Goal: Task Accomplishment & Management: Complete application form

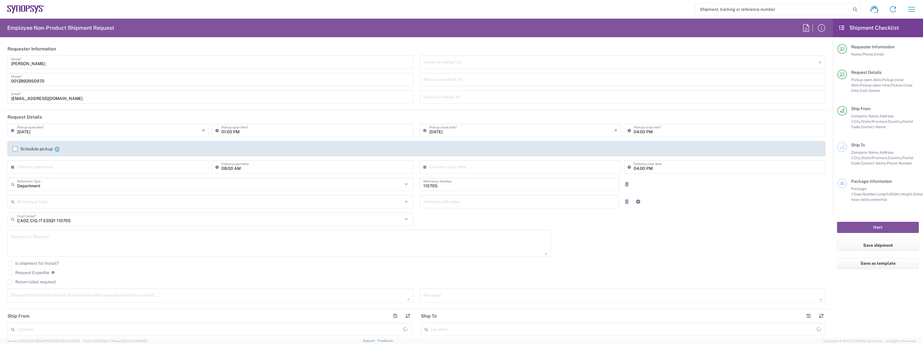
type input "[GEOGRAPHIC_DATA] CA06"
click at [81, 64] on input "[PERSON_NAME]" at bounding box center [210, 61] width 399 height 11
click at [34, 147] on label "Schedule pickup" at bounding box center [33, 149] width 40 height 5
click at [15, 149] on input "Schedule pickup" at bounding box center [15, 149] width 0 height 0
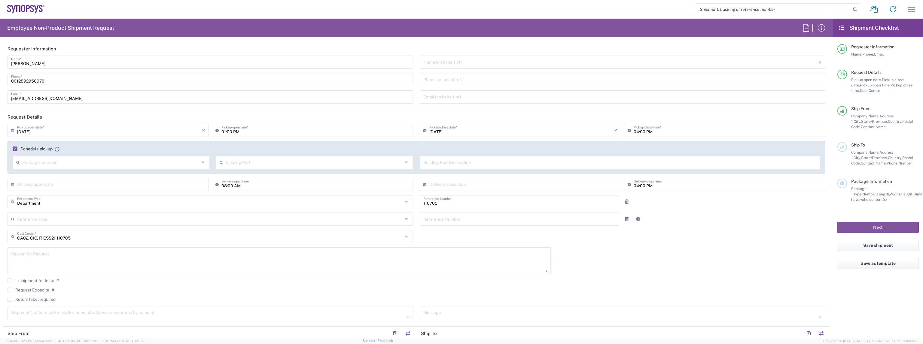
click at [61, 65] on input "[PERSON_NAME]" at bounding box center [210, 61] width 399 height 11
type input "IT Returns [GEOGRAPHIC_DATA]"
click at [78, 97] on input "[EMAIL_ADDRESS][DOMAIN_NAME]" at bounding box center [210, 96] width 399 height 11
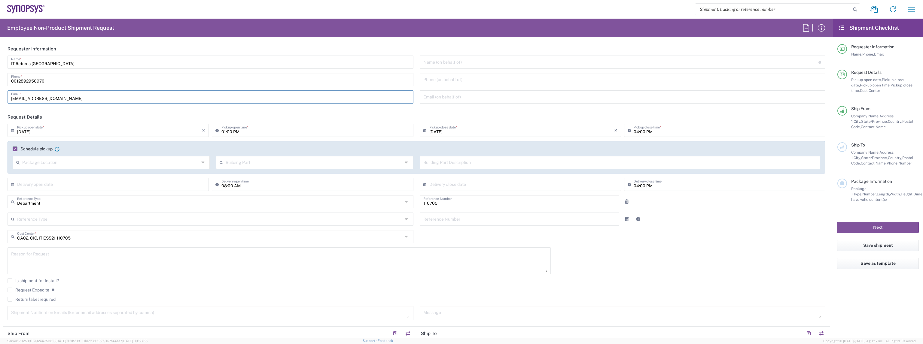
click at [78, 97] on input "[EMAIL_ADDRESS][DOMAIN_NAME]" at bounding box center [210, 96] width 399 height 11
type input "[EMAIL_ADDRESS][DOMAIN_NAME]"
click at [88, 165] on input "text" at bounding box center [110, 162] width 177 height 11
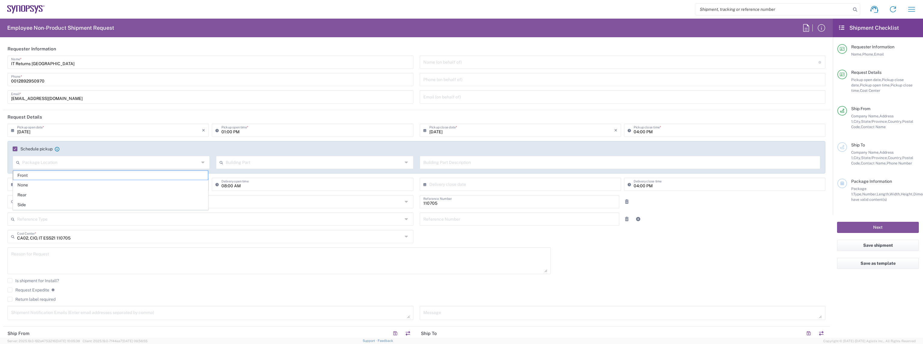
click at [171, 139] on div "[DATE] × Pickup open date * Cancel Apply" at bounding box center [108, 132] width 204 height 17
click at [221, 132] on input "01:00 PM" at bounding box center [315, 130] width 188 height 11
click at [229, 130] on input "02:00 PM" at bounding box center [315, 130] width 188 height 11
type input "02:30 PM"
click at [635, 134] on input "04:00 PM" at bounding box center [727, 130] width 188 height 11
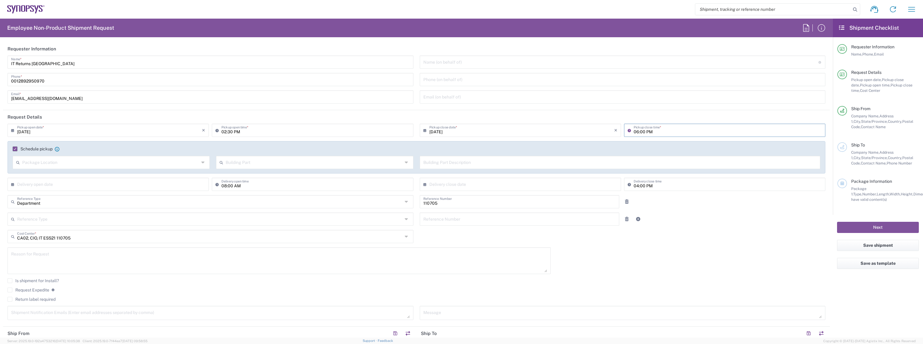
type input "06:00 PM"
click at [185, 159] on input "text" at bounding box center [110, 162] width 177 height 11
click at [163, 173] on span "Front" at bounding box center [110, 175] width 195 height 9
type input "Front"
click at [289, 158] on input "text" at bounding box center [314, 162] width 177 height 11
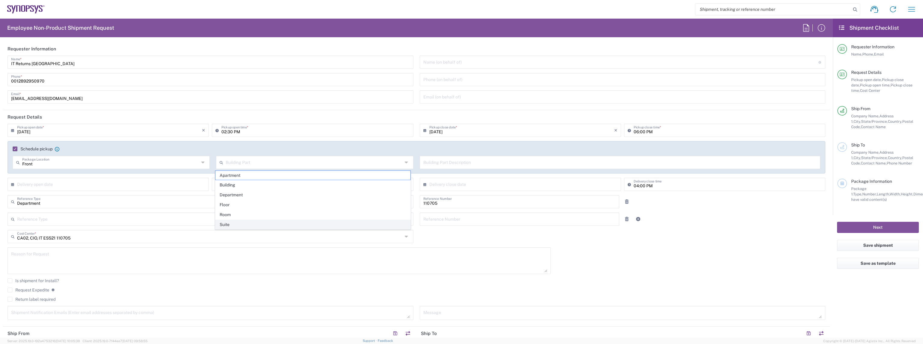
click at [284, 223] on span "Suite" at bounding box center [312, 224] width 195 height 9
type input "Suite"
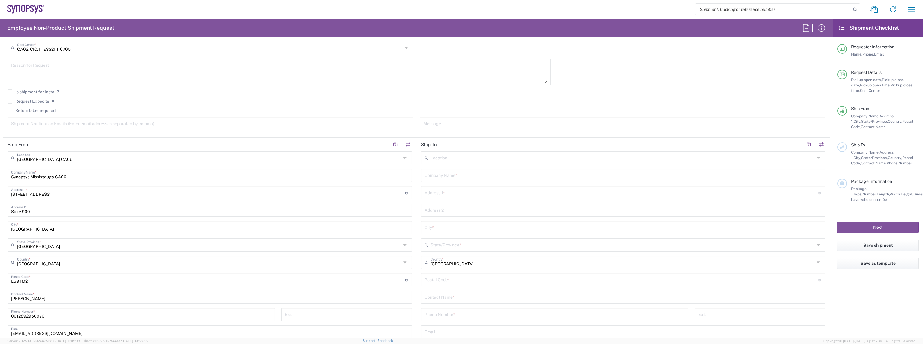
scroll to position [240, 0]
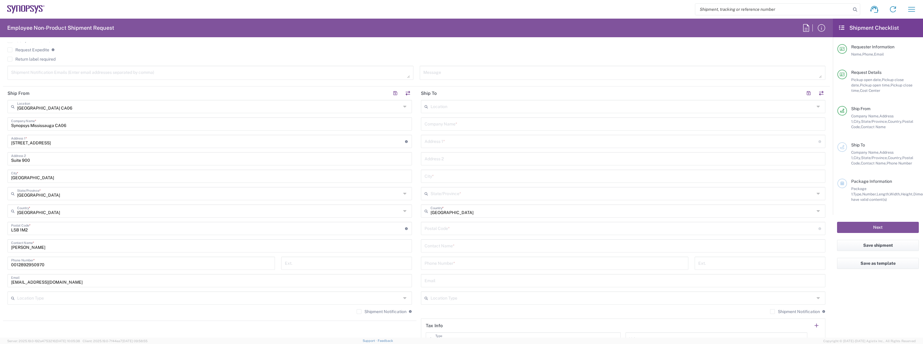
click at [467, 124] on input "text" at bounding box center [622, 123] width 397 height 11
type input "CA09"
click at [461, 107] on input "text" at bounding box center [622, 106] width 384 height 11
click at [453, 117] on span "Nepean CA09" at bounding box center [619, 118] width 401 height 9
type input "Nepean CA09"
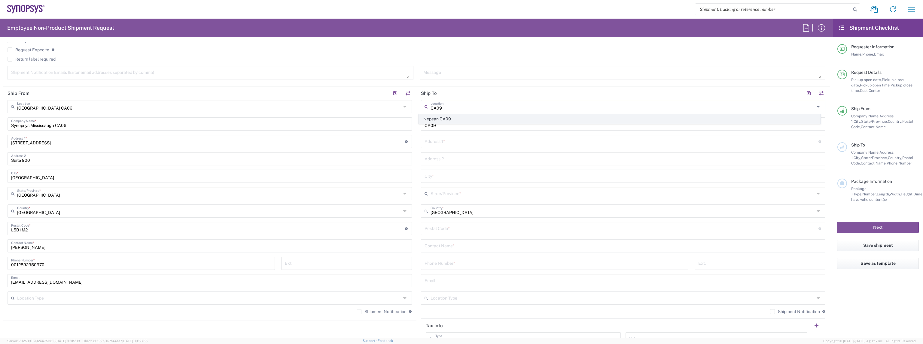
type input "Synopsys Nepean CA09"
type input "One Antares Drive"
type input "Suite 300"
type input "[GEOGRAPHIC_DATA]"
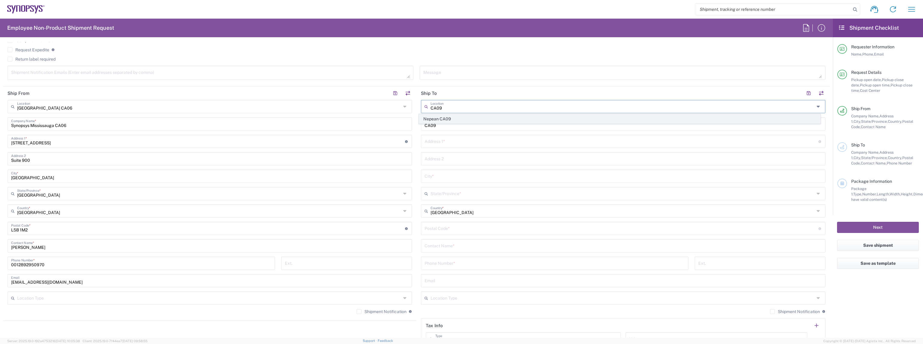
type input "K2E 8C4"
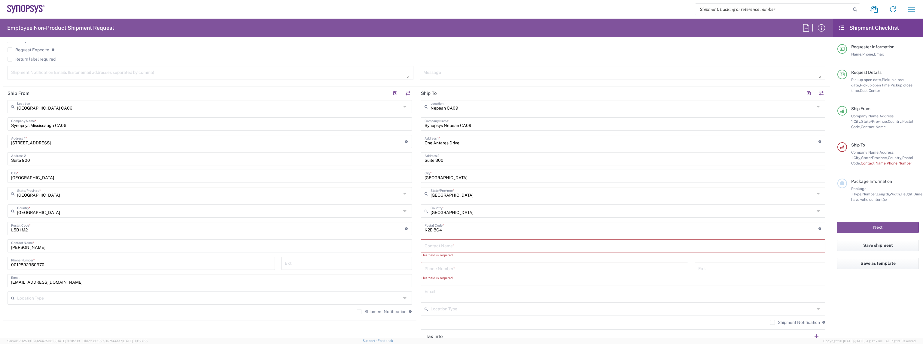
click at [465, 246] on input "text" at bounding box center [622, 245] width 397 height 11
type input "[PERSON_NAME]"
click at [453, 261] on input "tel" at bounding box center [554, 263] width 260 height 11
click at [450, 262] on input "tel" at bounding box center [554, 263] width 260 height 11
paste input "[PHONE_NUMBER]"
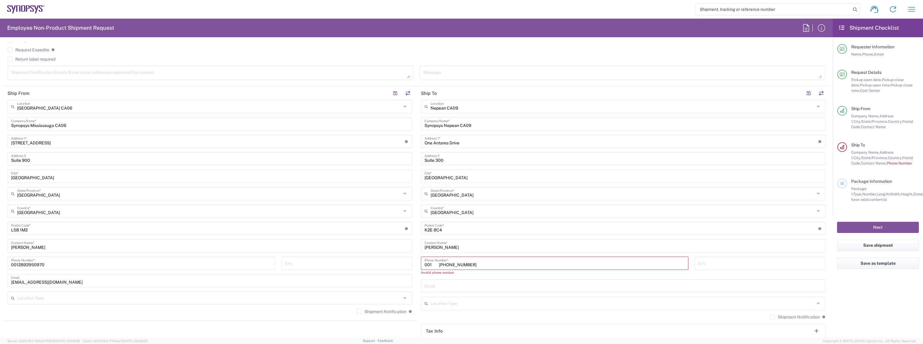
click at [436, 265] on input "001 [PHONE_NUMBER]" at bounding box center [554, 263] width 260 height 11
click at [437, 263] on input "001613.462.7804" at bounding box center [554, 263] width 260 height 11
click at [444, 265] on input "001613462.7804" at bounding box center [554, 263] width 260 height 11
type input "0016134627804"
click at [491, 274] on div "Email" at bounding box center [623, 280] width 404 height 13
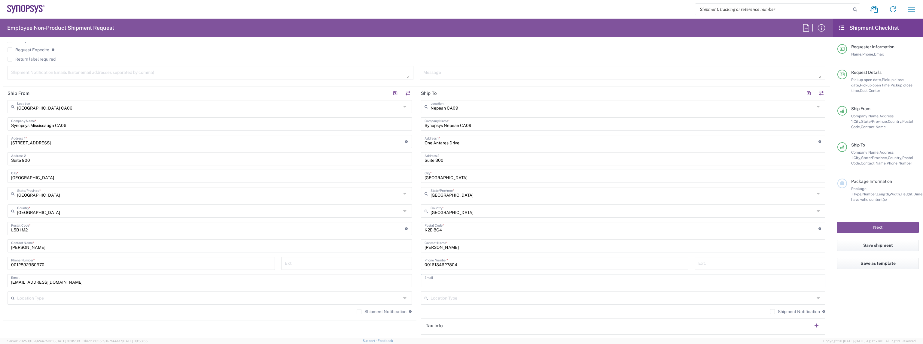
click at [490, 276] on input "text" at bounding box center [622, 280] width 397 height 11
click at [786, 313] on label "Shipment Notification" at bounding box center [795, 311] width 50 height 5
click at [772, 312] on input "Shipment Notification" at bounding box center [772, 312] width 0 height 0
click at [435, 277] on input "text" at bounding box center [622, 280] width 397 height 11
paste input "[PERSON_NAME][EMAIL_ADDRESS][DOMAIN_NAME]"
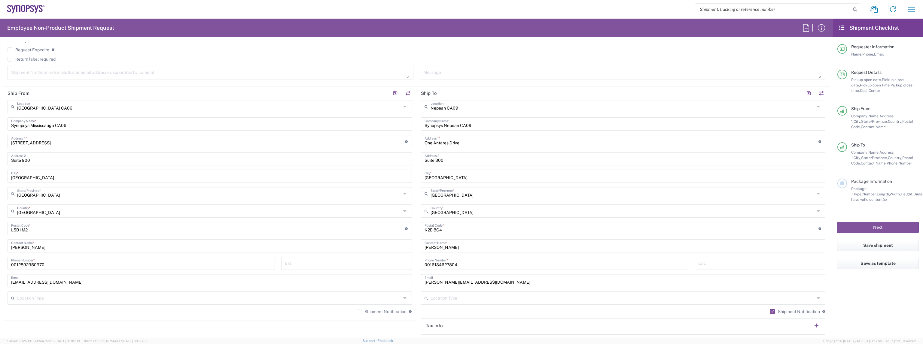
type input "[PERSON_NAME][EMAIL_ADDRESS][DOMAIN_NAME]"
click at [467, 306] on div "Nepean [GEOGRAPHIC_DATA] Location [GEOGRAPHIC_DATA] [GEOGRAPHIC_DATA] [GEOGRAPH…" at bounding box center [623, 217] width 404 height 235
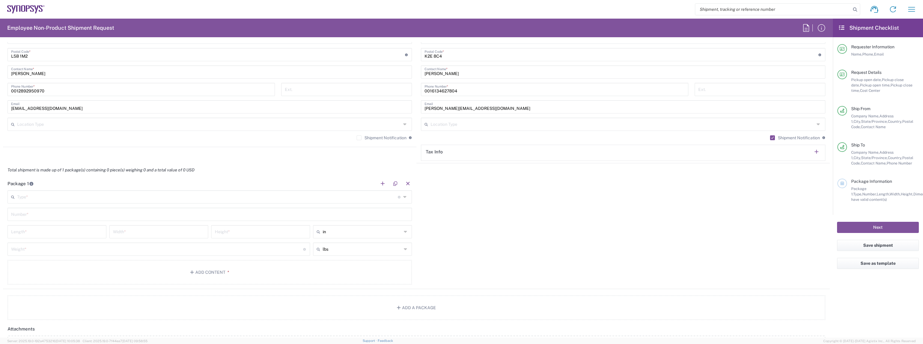
scroll to position [420, 0]
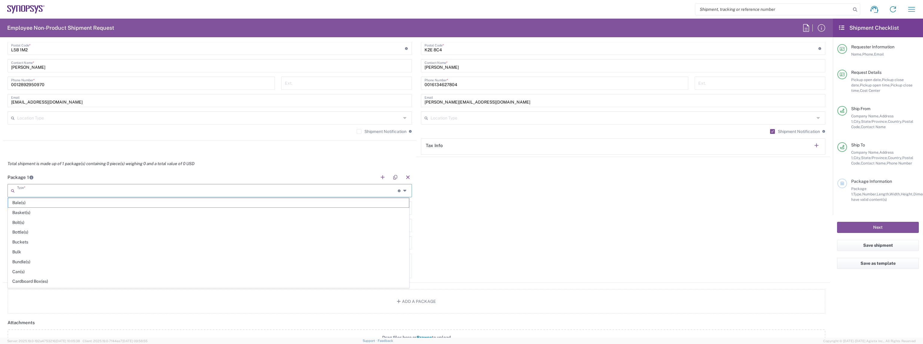
click at [179, 189] on input "text" at bounding box center [207, 190] width 380 height 11
click at [162, 202] on span "Large Box" at bounding box center [208, 202] width 401 height 9
type input "Large Box"
type input "17.5"
type input "12.5"
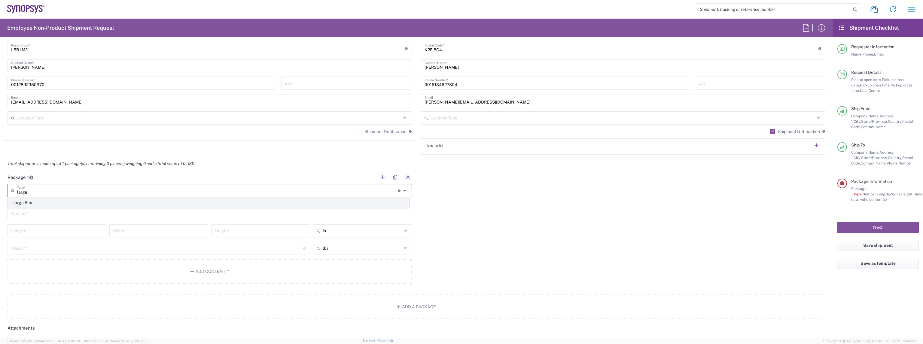
type input "3"
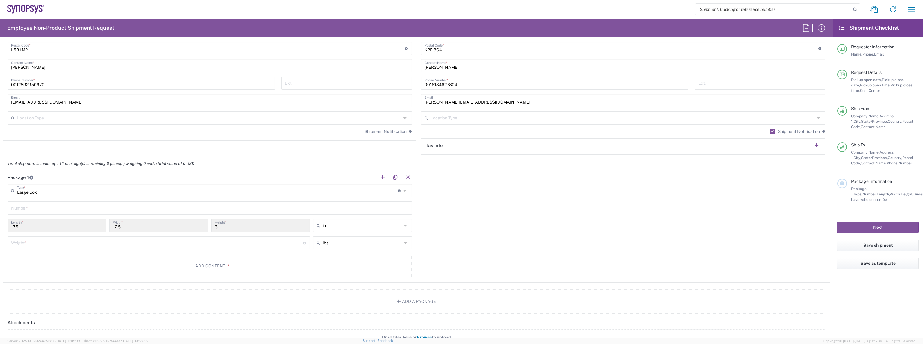
click at [112, 209] on input "text" at bounding box center [209, 207] width 397 height 11
type input "1"
click at [236, 244] on input "number" at bounding box center [157, 242] width 292 height 11
type input "10"
click at [226, 260] on button "Add Content *" at bounding box center [210, 266] width 404 height 25
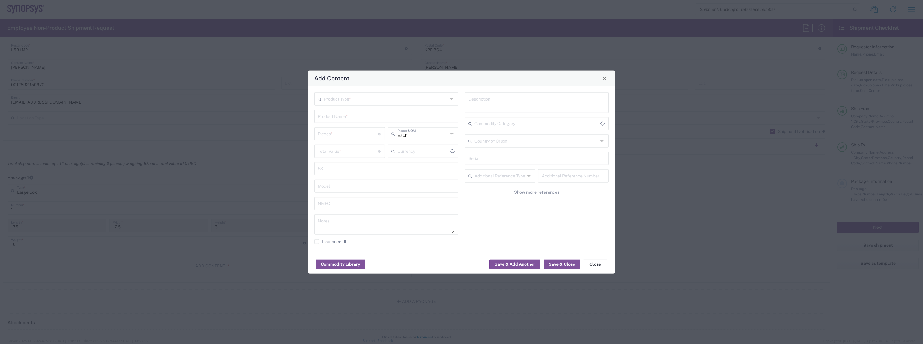
type input "US Dollar"
click at [369, 101] on input "text" at bounding box center [386, 98] width 124 height 11
click at [365, 117] on span "General Commodity" at bounding box center [386, 121] width 143 height 9
type input "General Commodity"
click at [364, 117] on input "text" at bounding box center [386, 116] width 137 height 11
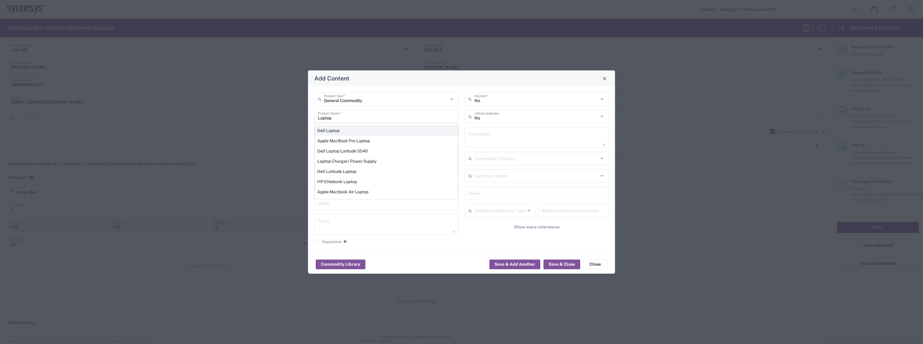
click at [362, 129] on div "Dell Laptop" at bounding box center [386, 131] width 143 height 10
type input "Dell Laptop"
type textarea "Dell Laptop"
click at [362, 129] on input "number" at bounding box center [348, 133] width 60 height 11
type input "1"
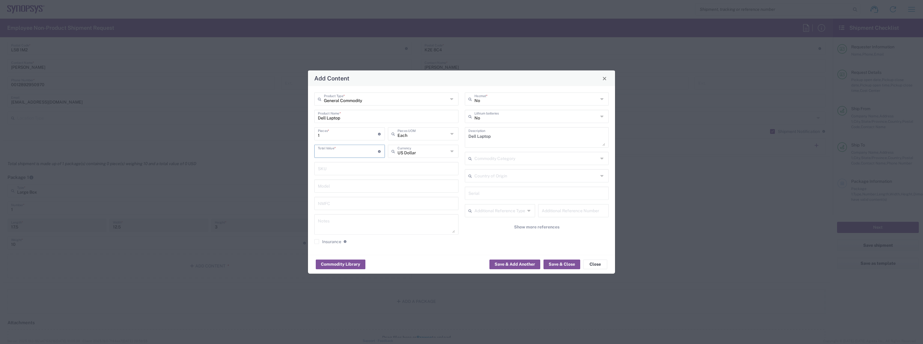
click at [354, 152] on input "number" at bounding box center [348, 151] width 60 height 11
type input "3"
type input "250"
click at [497, 100] on input "text" at bounding box center [536, 98] width 124 height 11
click at [499, 91] on div "General Commodity Product Type * Dell Laptop Product Name * 1 Pieces * Number o…" at bounding box center [461, 170] width 307 height 169
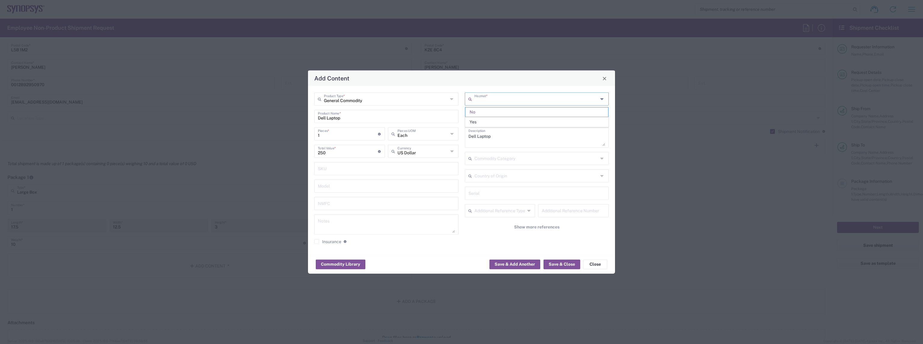
type input "No"
click at [500, 118] on input "text" at bounding box center [536, 116] width 124 height 11
click at [493, 140] on span "Yes" at bounding box center [536, 139] width 143 height 9
type input "Yes"
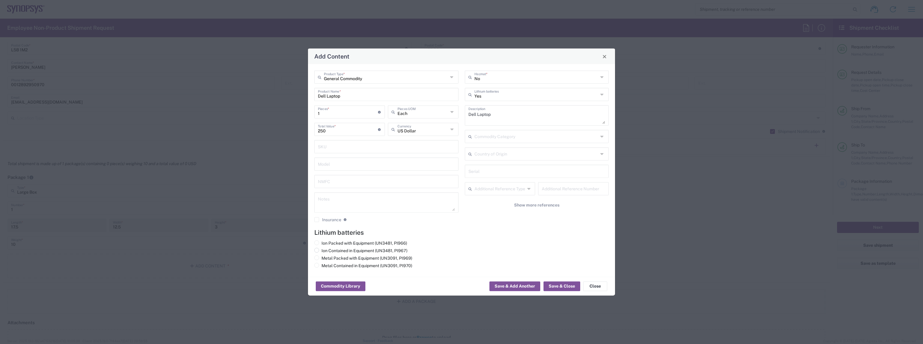
click at [331, 249] on label "Ion Contained in Equipment (UN3481, PI967)" at bounding box center [360, 250] width 93 height 5
click at [325, 249] on input "Ion Contained in Equipment (UN3481, PI967)" at bounding box center [323, 250] width 4 height 4
radio input "true"
click at [564, 288] on button "Save & Close" at bounding box center [561, 287] width 37 height 10
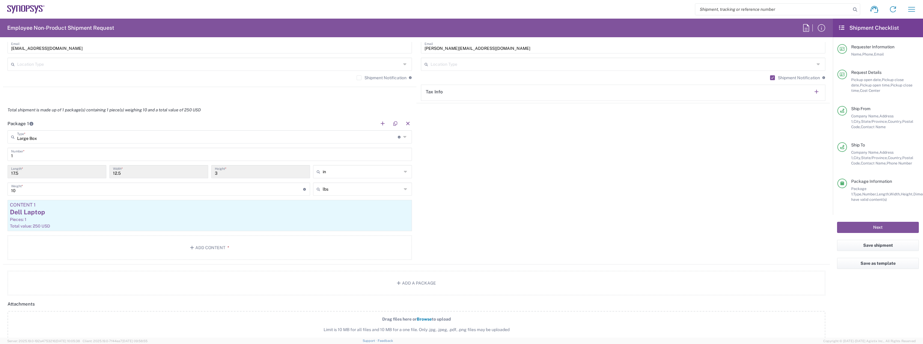
scroll to position [450, 0]
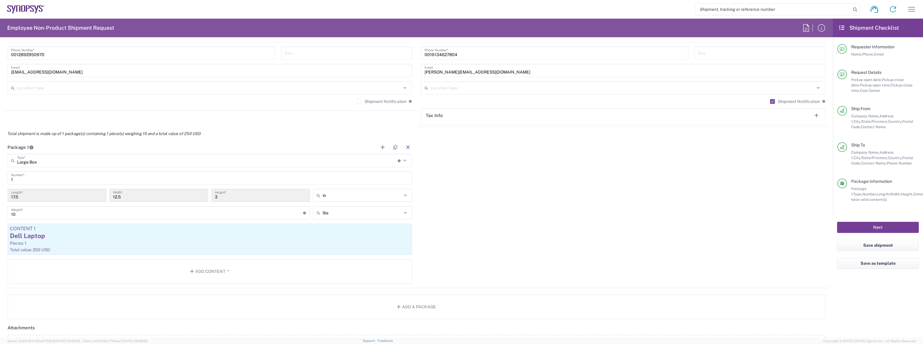
click at [848, 223] on button "Next" at bounding box center [878, 227] width 82 height 11
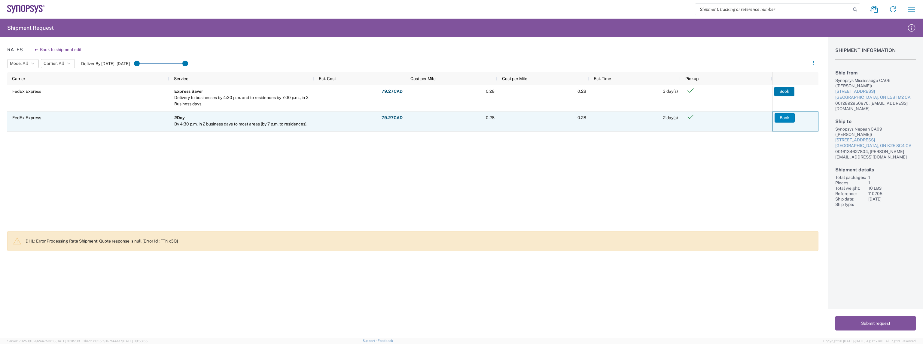
click at [786, 115] on button "Book" at bounding box center [784, 118] width 20 height 10
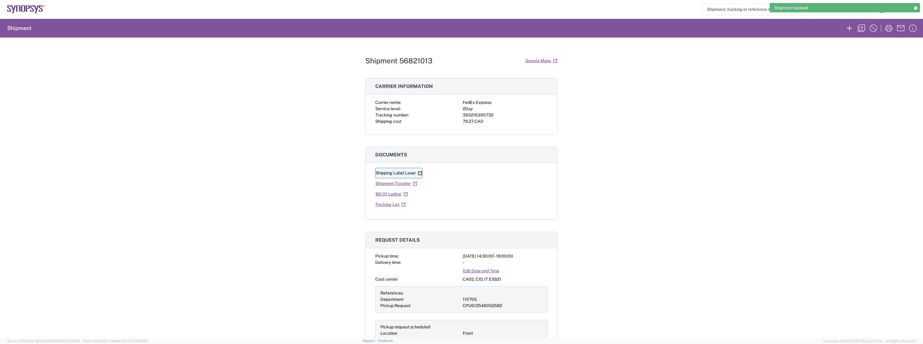
click at [402, 174] on link "Shipping Label Laser" at bounding box center [398, 173] width 47 height 11
click at [486, 115] on div "393216300730" at bounding box center [504, 115] width 85 height 6
copy div "393216300730"
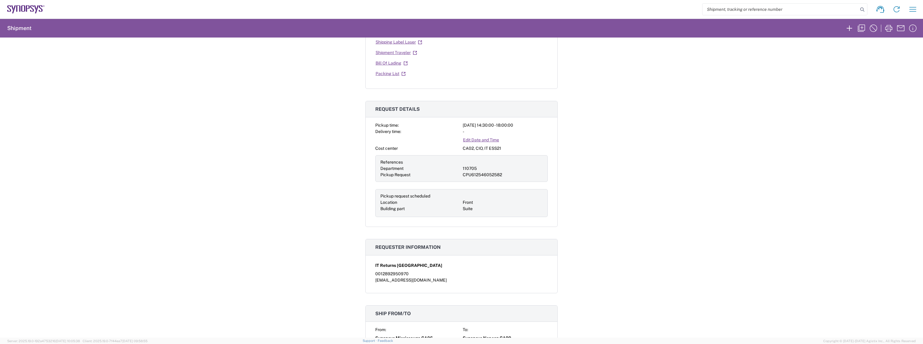
scroll to position [180, 0]
